Goal: Task Accomplishment & Management: Manage account settings

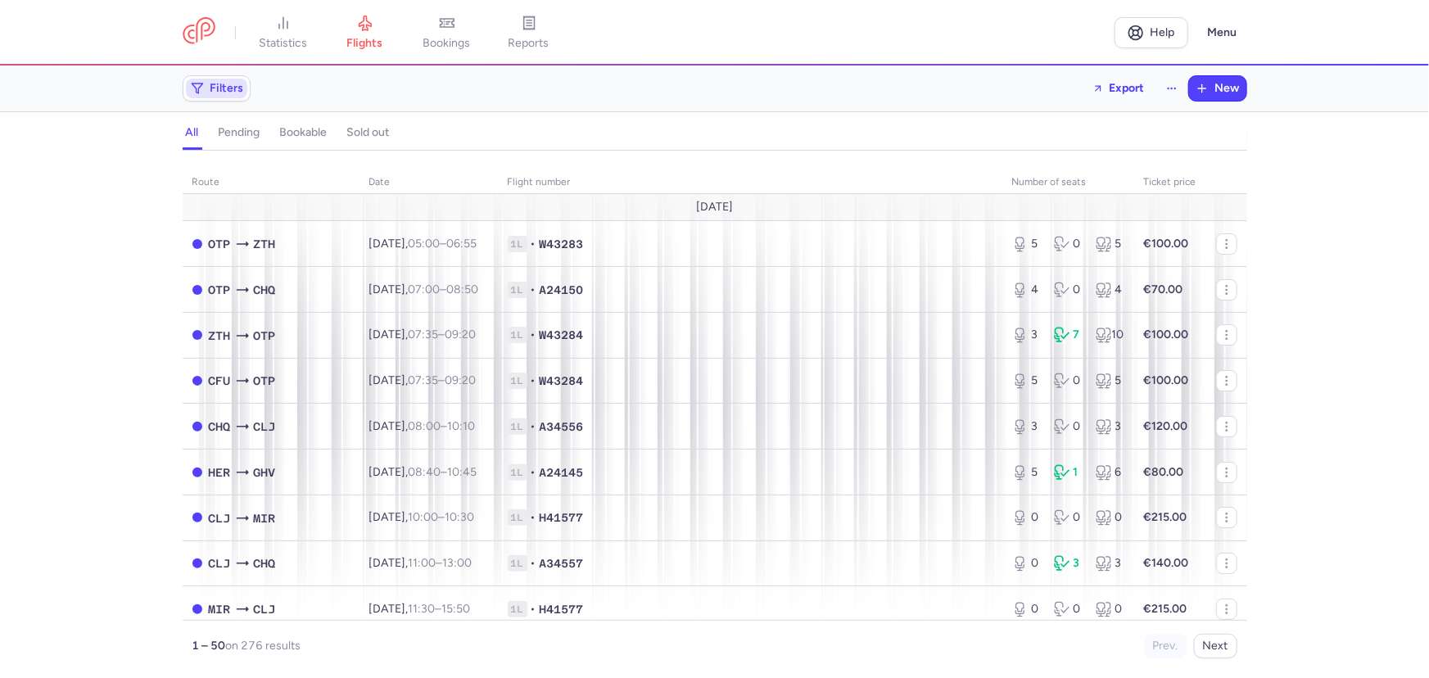
click at [214, 84] on span "Filters" at bounding box center [228, 88] width 34 height 13
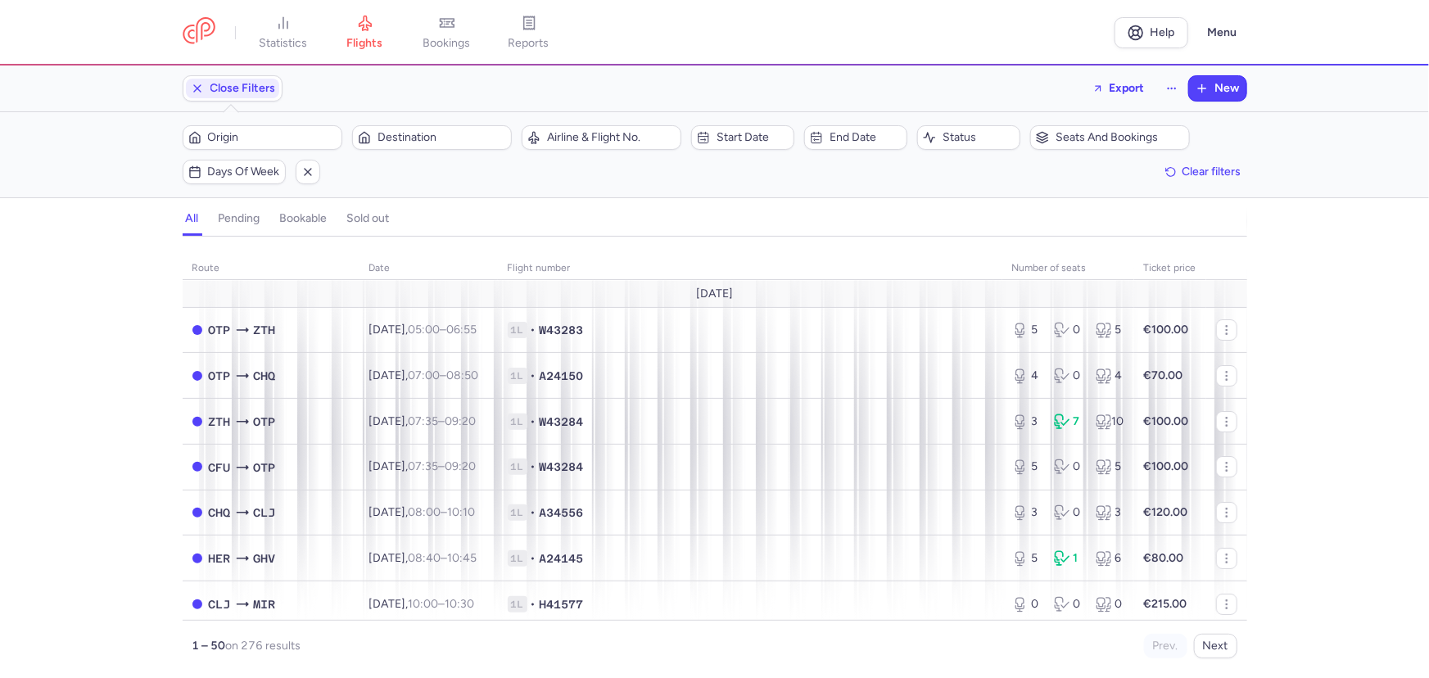
click at [253, 123] on div "Origin Destination" at bounding box center [347, 137] width 339 height 34
click at [255, 139] on span "Origin" at bounding box center [272, 137] width 129 height 13
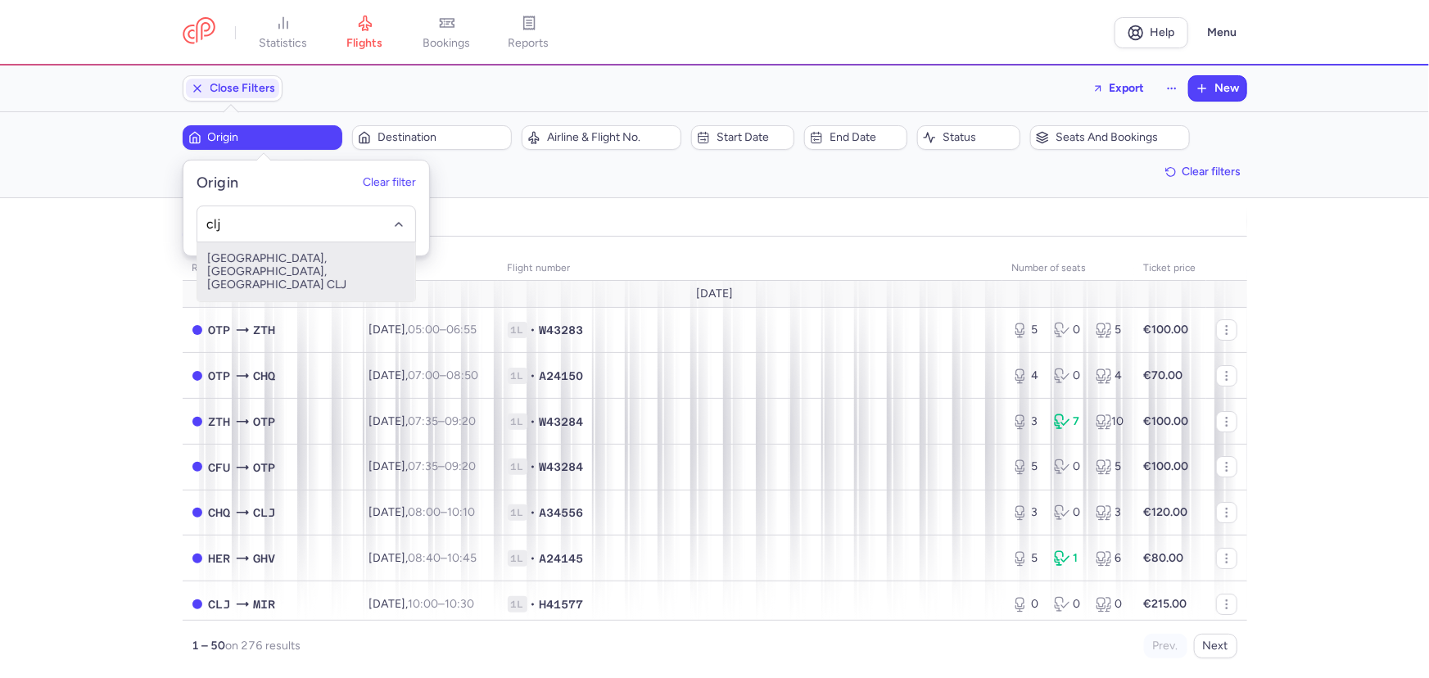
click at [297, 262] on span "[GEOGRAPHIC_DATA], [GEOGRAPHIC_DATA], [GEOGRAPHIC_DATA] CLJ" at bounding box center [306, 271] width 218 height 59
type input "clj"
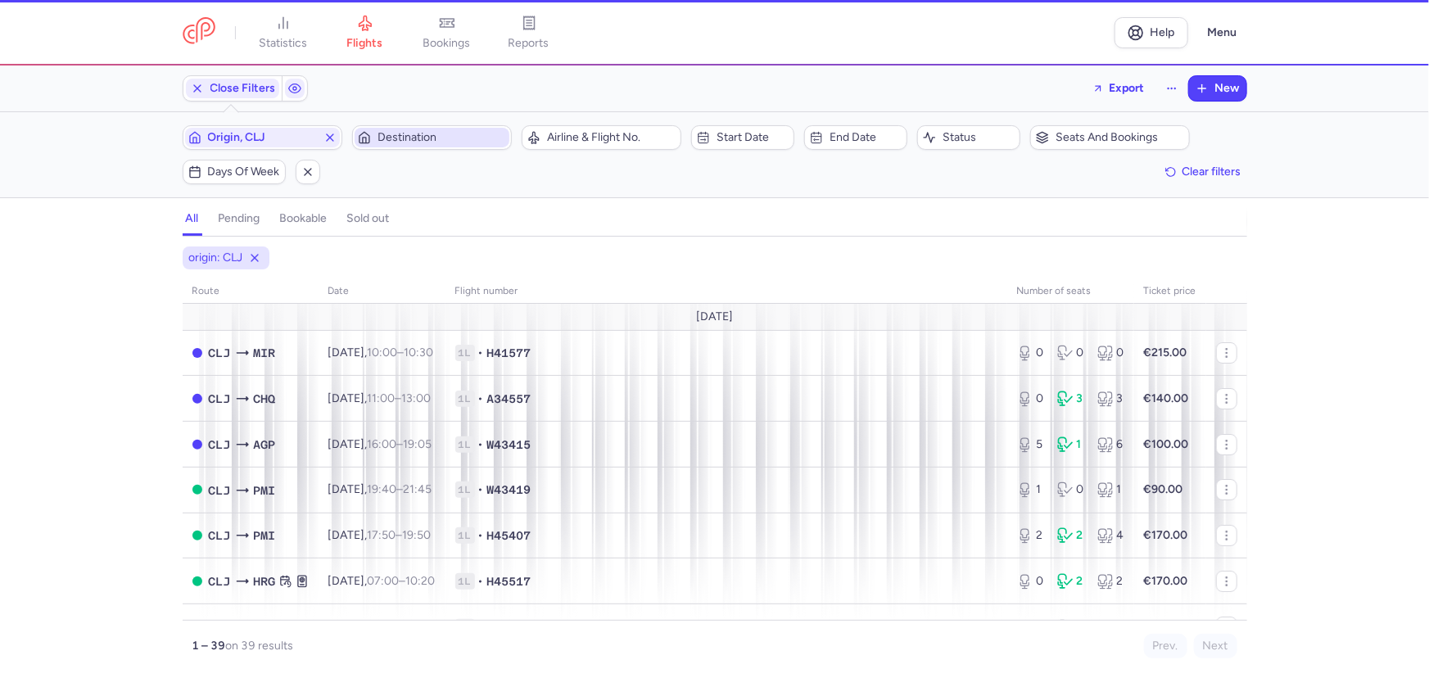
click at [420, 131] on span "Destination" at bounding box center [442, 137] width 129 height 13
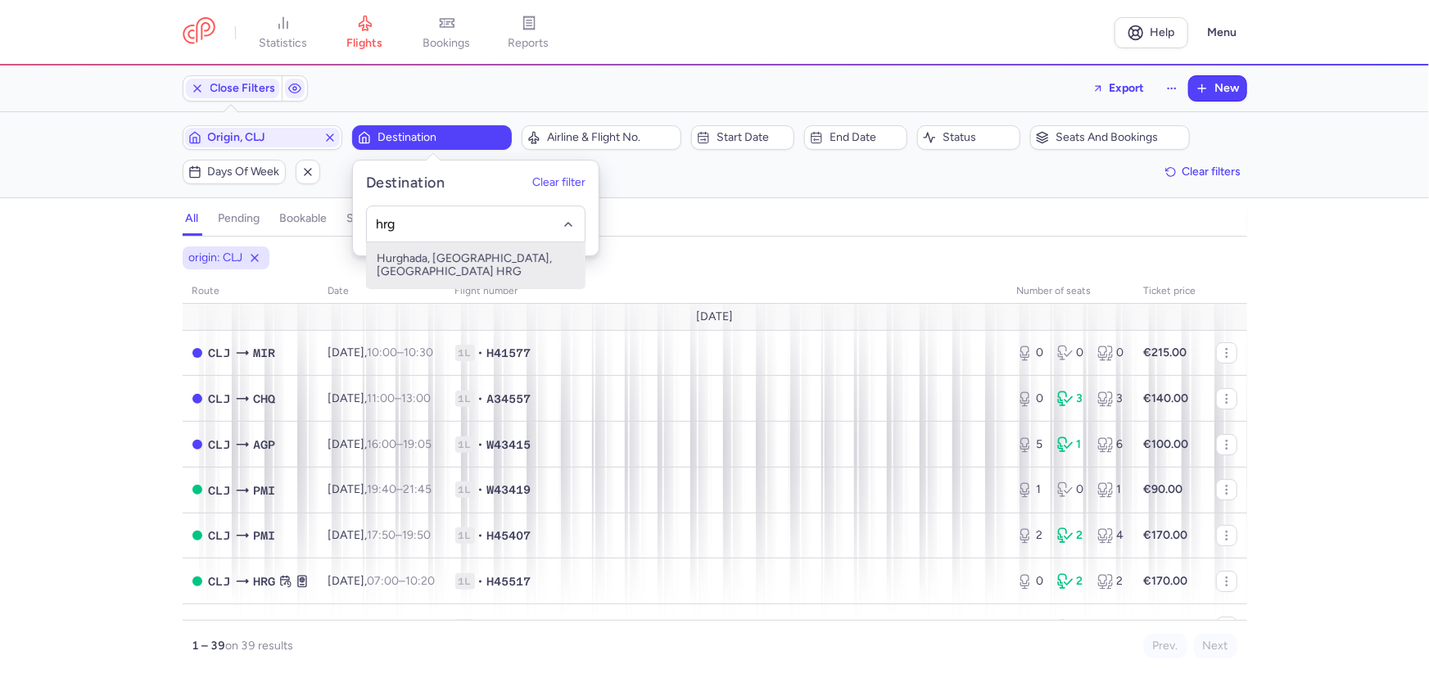
click at [474, 255] on span "Hurghada, [GEOGRAPHIC_DATA], [GEOGRAPHIC_DATA] HRG" at bounding box center [476, 265] width 218 height 46
type input "hrg"
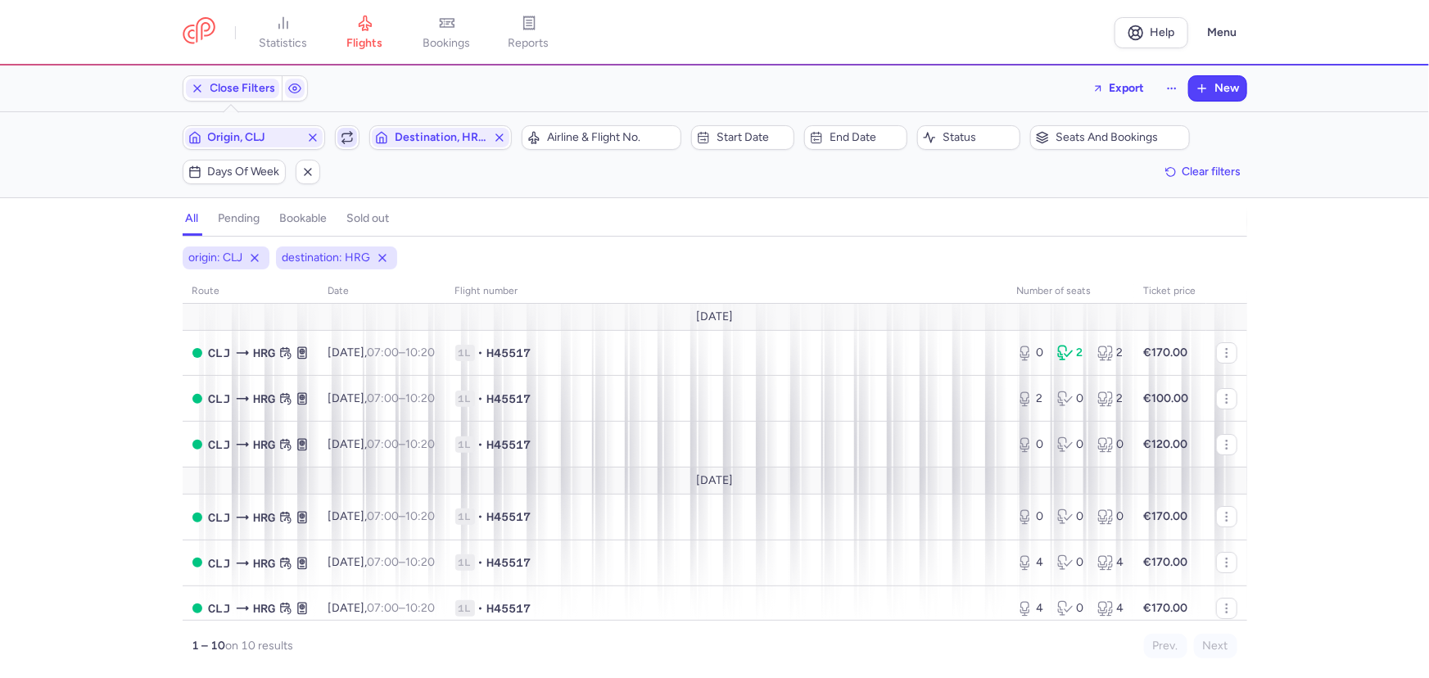
click at [336, 142] on button "button" at bounding box center [347, 137] width 25 height 25
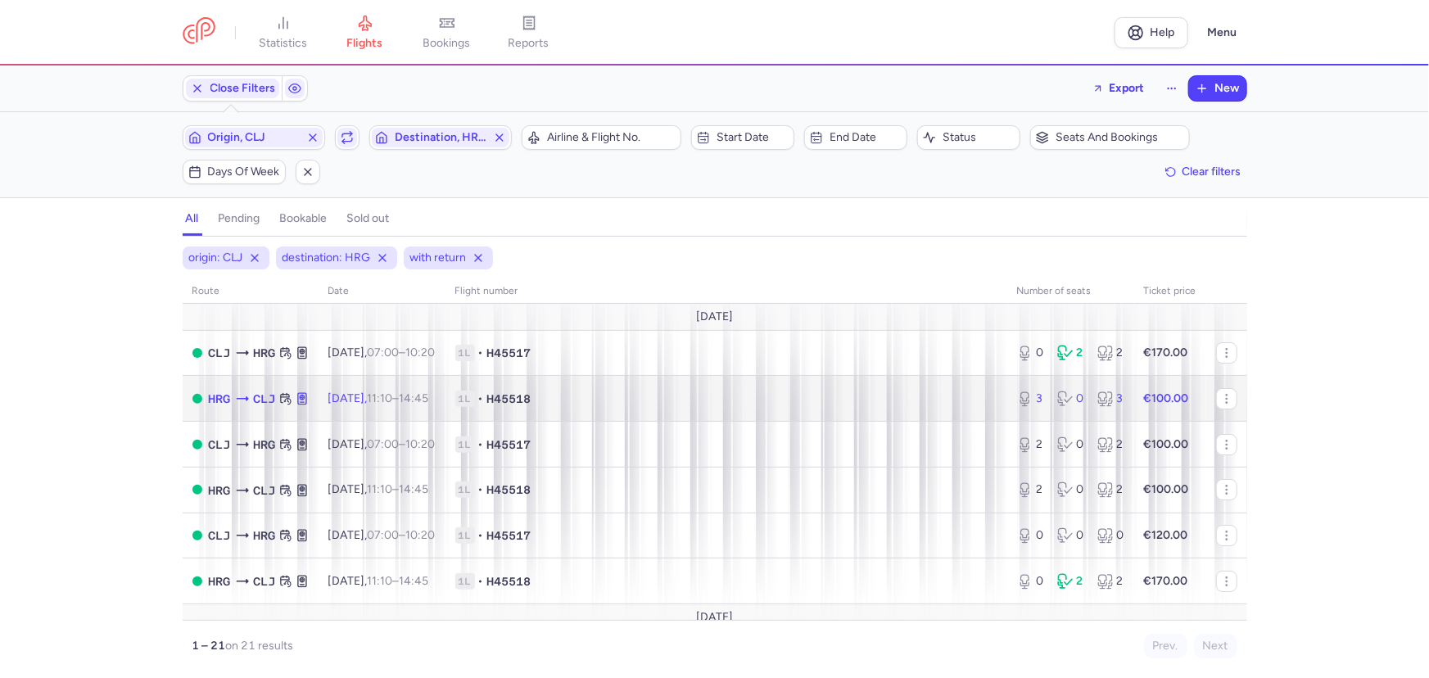
click at [762, 395] on span "1L • H45518" at bounding box center [726, 399] width 542 height 16
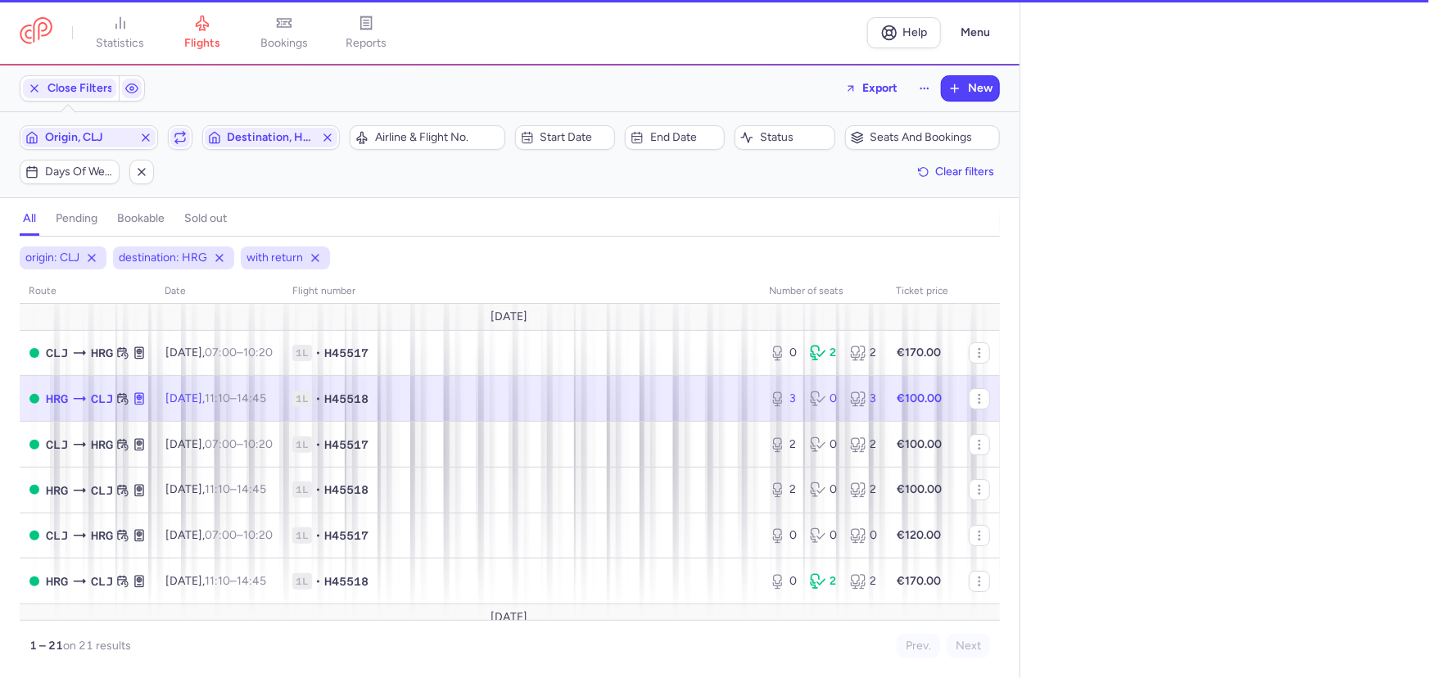
select select "days"
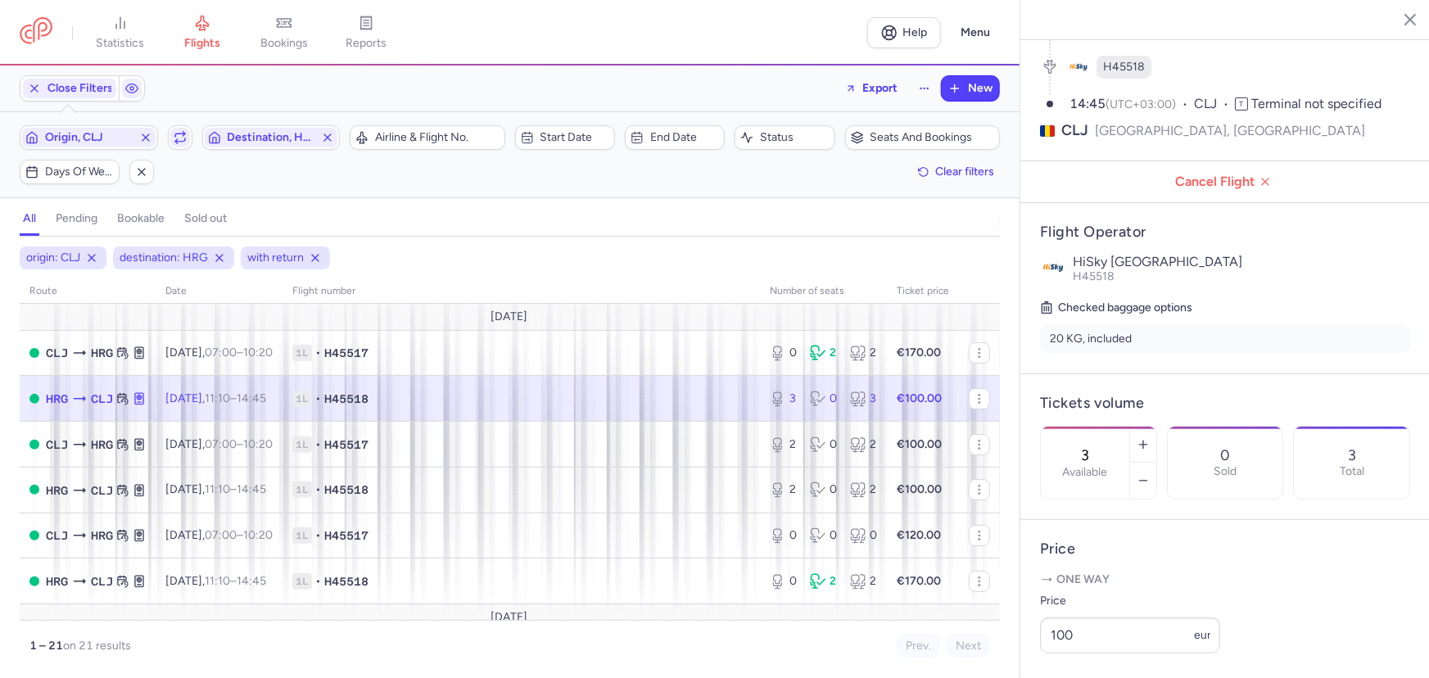
scroll to position [446, 0]
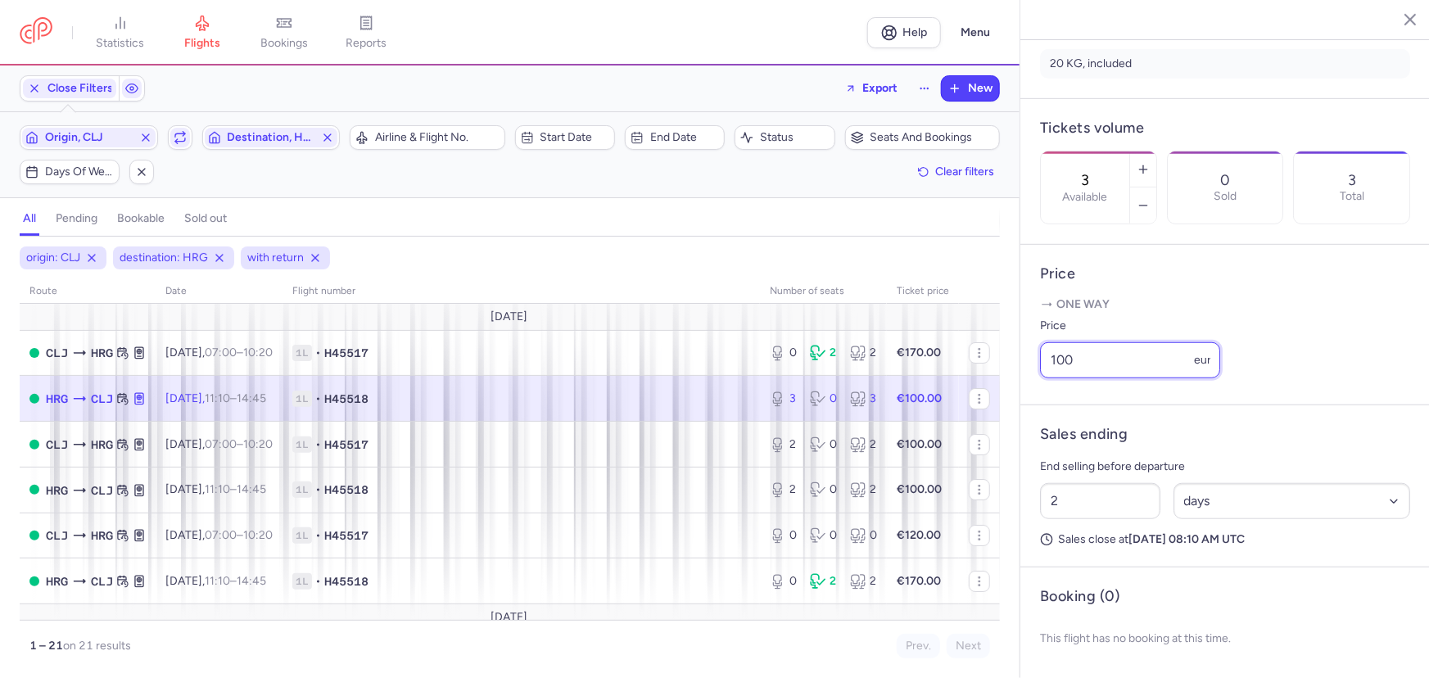
drag, startPoint x: 1121, startPoint y: 356, endPoint x: 1044, endPoint y: 335, distance: 79.7
click at [1044, 335] on div "Price 100 eur" at bounding box center [1130, 347] width 180 height 62
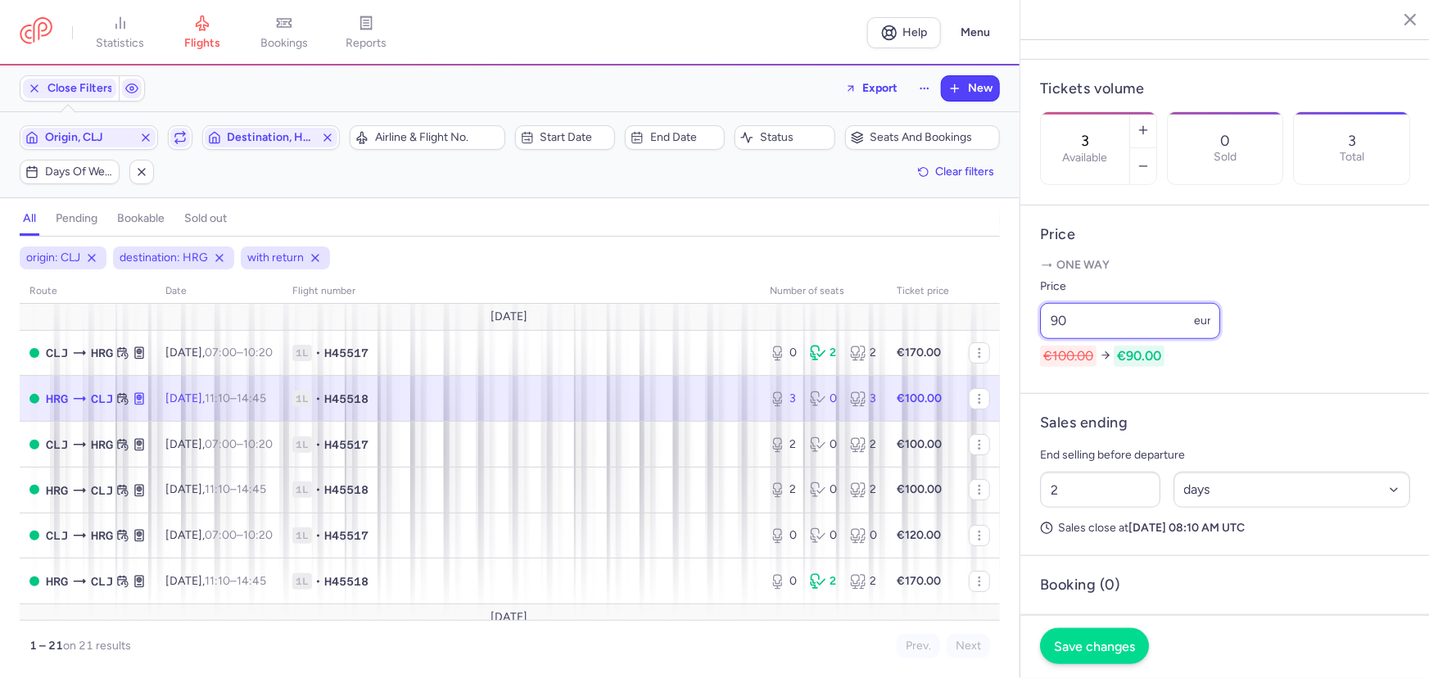
type input "90"
click at [1090, 649] on span "Save changes" at bounding box center [1094, 646] width 81 height 15
